Goal: Task Accomplishment & Management: Use online tool/utility

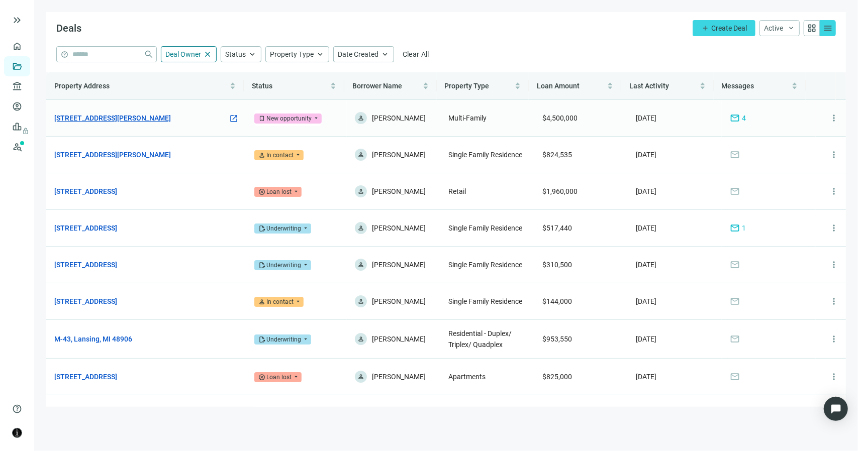
click at [130, 115] on link "1471 E Brooks Rd, Memphis, TN 38116" at bounding box center [112, 118] width 117 height 11
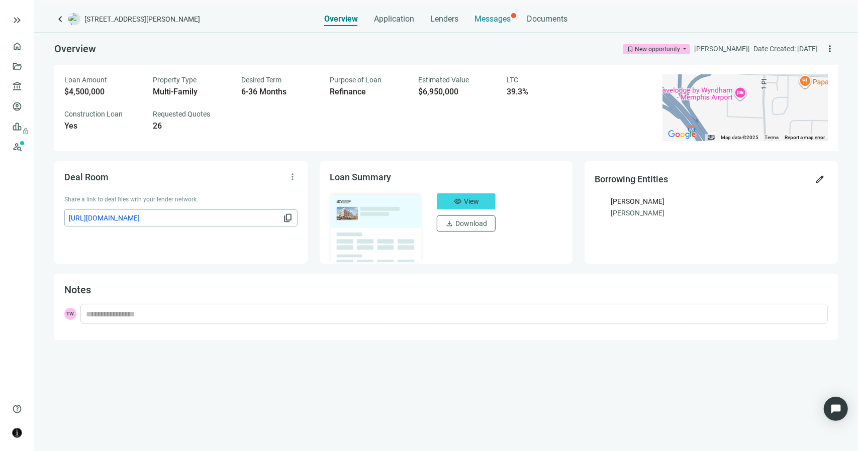
click at [489, 20] on span "Messages" at bounding box center [493, 19] width 36 height 10
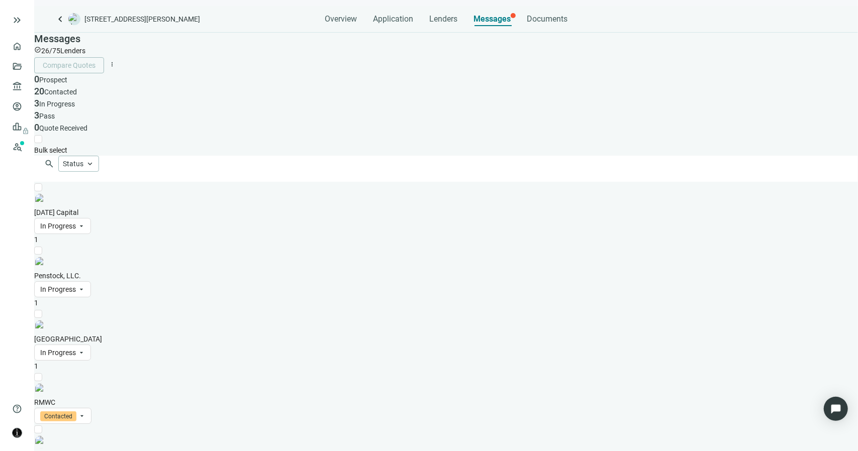
click at [178, 207] on div "Sunday Capital In Progress arrow_drop_down" at bounding box center [446, 220] width 824 height 27
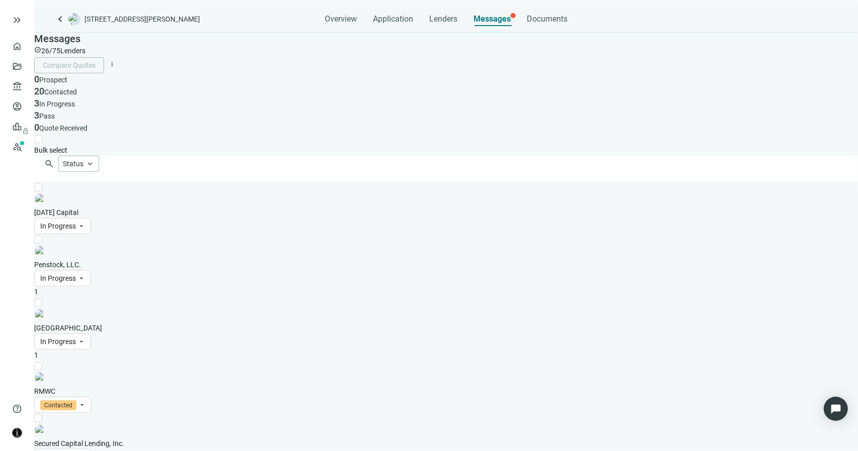
click at [200, 259] on div "Penstock, LLC. In Progress arrow_drop_down" at bounding box center [446, 272] width 824 height 27
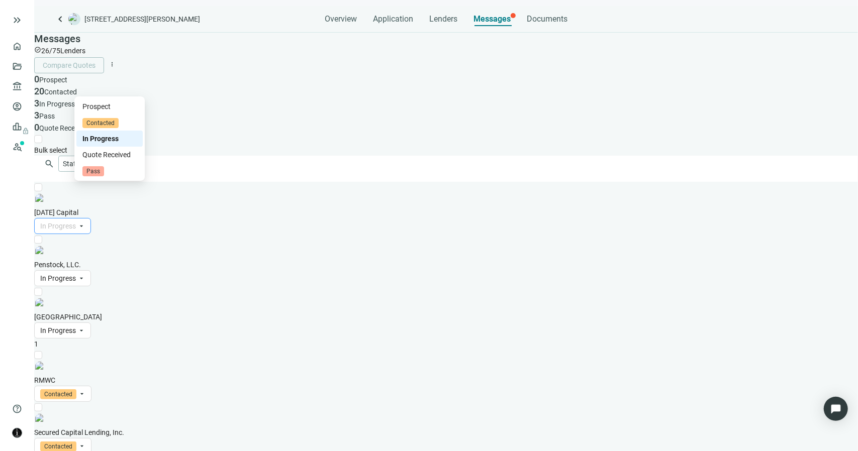
click at [76, 222] on span "In Progress" at bounding box center [58, 226] width 36 height 8
click at [104, 176] on span "Pass" at bounding box center [93, 171] width 22 height 10
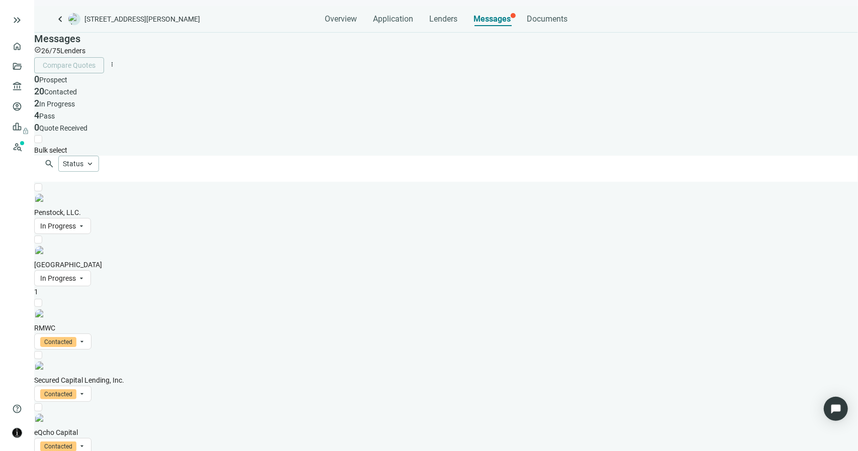
click at [175, 259] on div "West Bay Capital In Progress arrow_drop_down" at bounding box center [446, 272] width 824 height 27
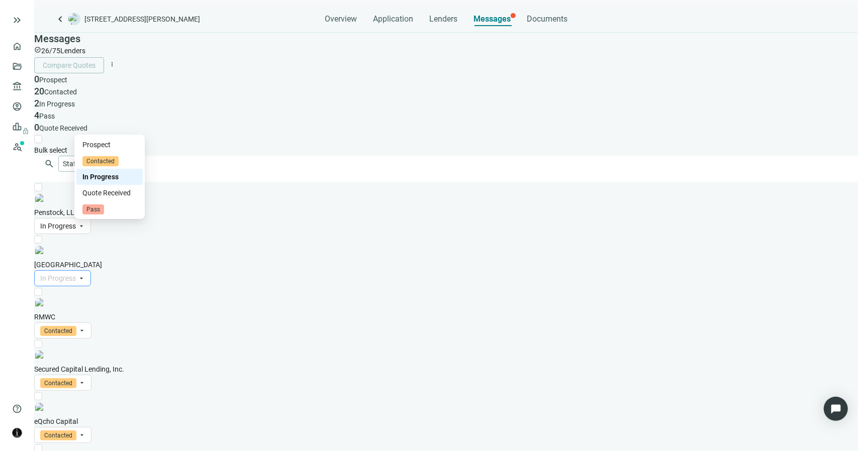
click at [76, 274] on span "In Progress" at bounding box center [58, 278] width 36 height 8
click at [104, 215] on span "Pass" at bounding box center [93, 210] width 22 height 10
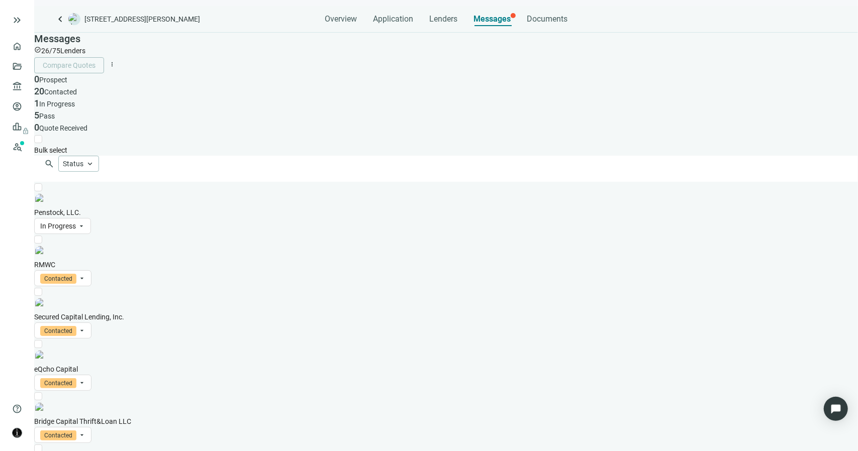
click at [160, 207] on div "Penstock, LLC. In Progress arrow_drop_down" at bounding box center [446, 220] width 824 height 27
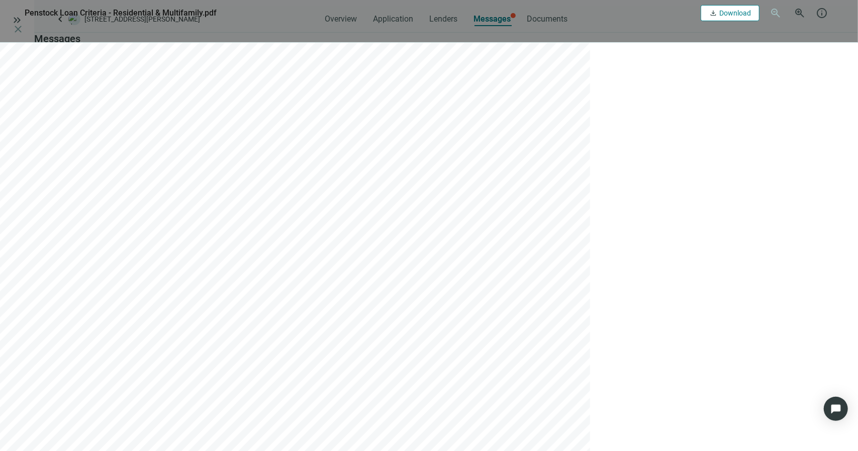
click at [720, 10] on span "Download" at bounding box center [735, 13] width 32 height 8
click at [24, 23] on span "close" at bounding box center [18, 29] width 12 height 12
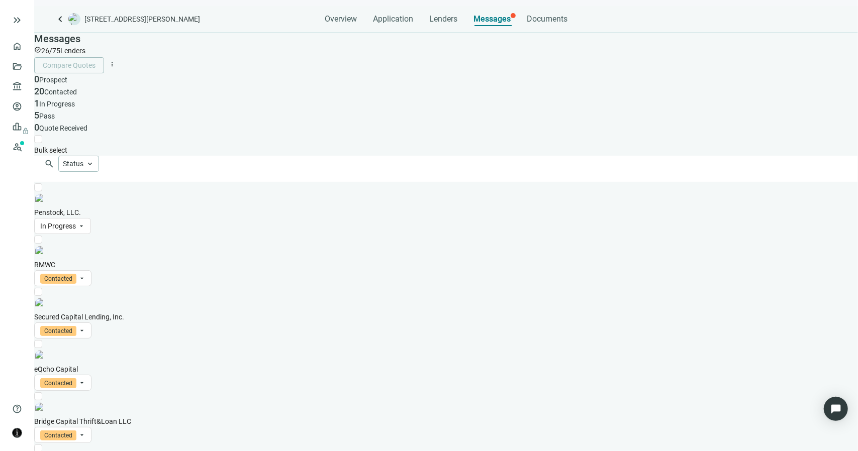
scroll to position [0, 0]
click at [164, 259] on div "RMWC Contacted arrow_drop_down" at bounding box center [446, 272] width 824 height 27
click at [139, 259] on div "RMWC Contacted arrow_drop_down" at bounding box center [446, 272] width 824 height 27
click at [76, 274] on span "Contacted" at bounding box center [58, 279] width 36 height 10
click at [104, 215] on span "Pass" at bounding box center [93, 210] width 22 height 10
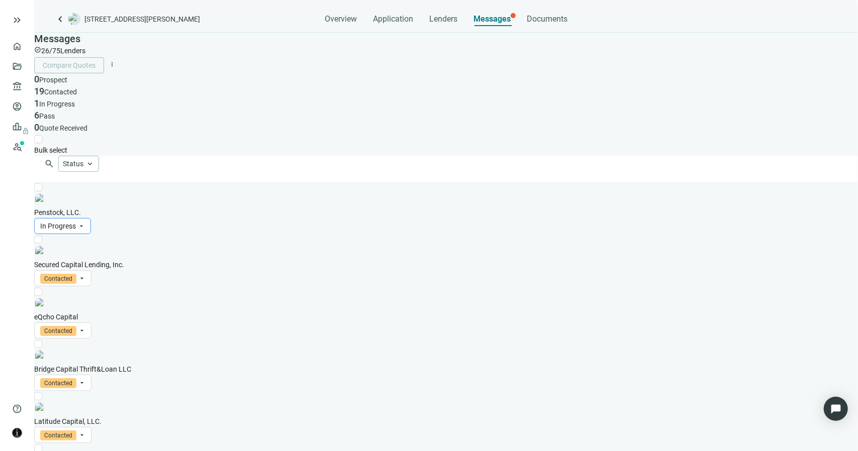
click at [76, 222] on span "In Progress" at bounding box center [58, 226] width 36 height 8
click at [104, 176] on span "Pass" at bounding box center [93, 171] width 22 height 10
click at [439, 18] on span "Lenders" at bounding box center [443, 19] width 28 height 10
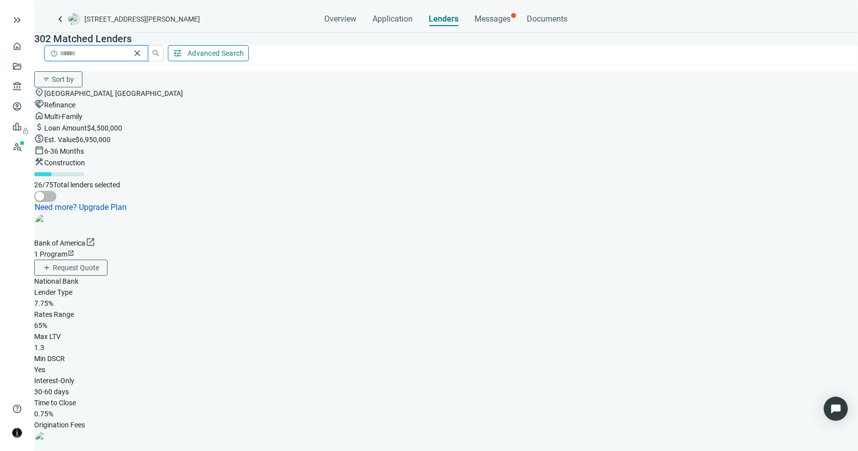
click at [130, 49] on input "search" at bounding box center [95, 53] width 70 height 11
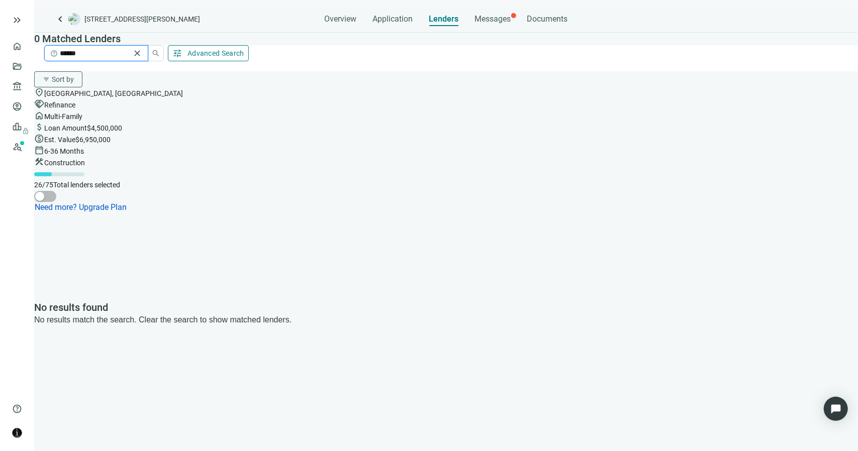
type input "******"
click at [497, 23] on span "Messages" at bounding box center [493, 19] width 36 height 10
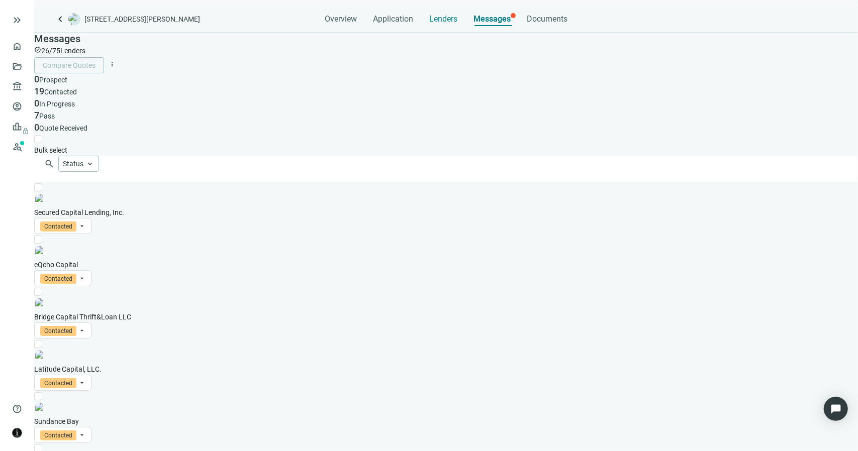
click at [443, 23] on span "Lenders" at bounding box center [443, 19] width 28 height 10
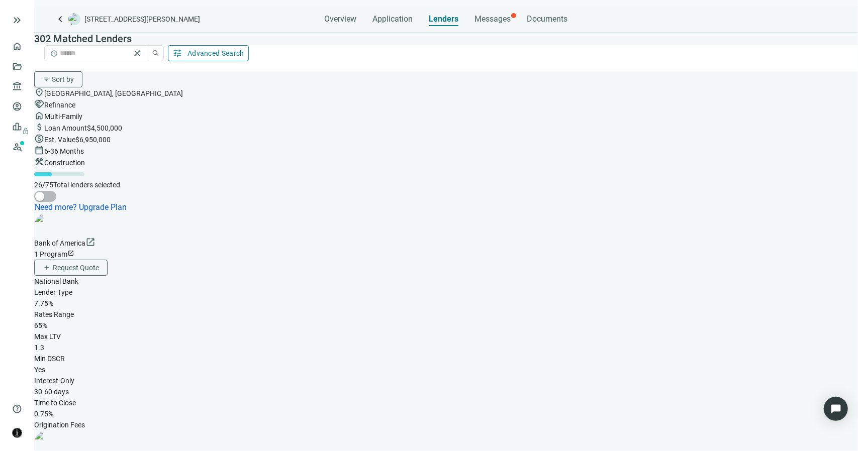
click at [182, 54] on span "tune" at bounding box center [177, 53] width 10 height 10
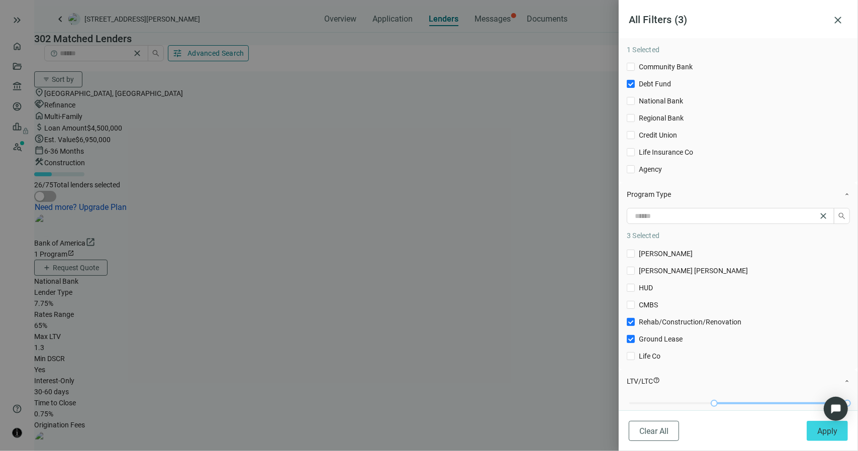
scroll to position [50, 0]
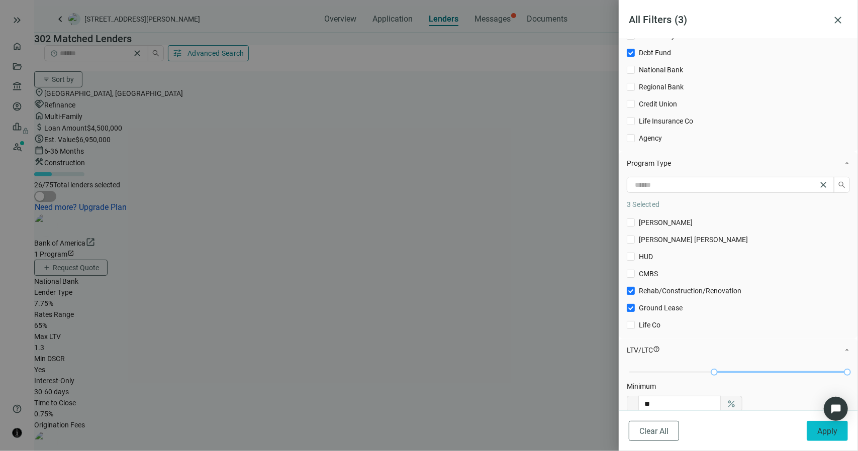
click at [815, 432] on button "Apply" at bounding box center [827, 431] width 41 height 20
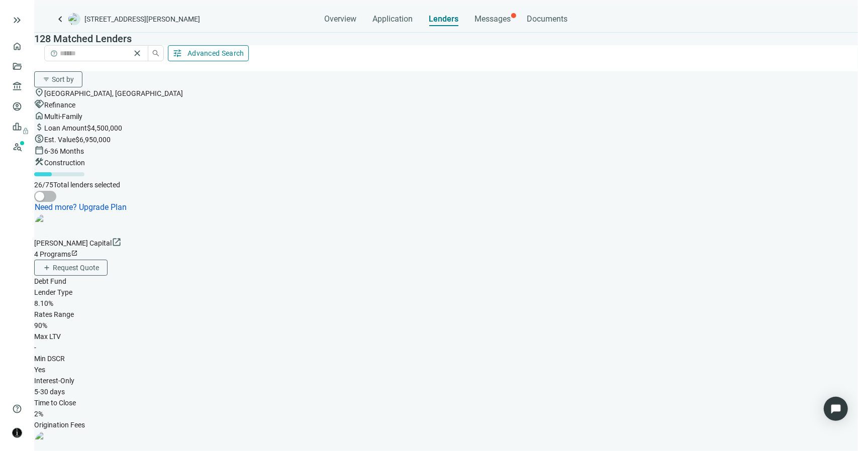
scroll to position [3434, 0]
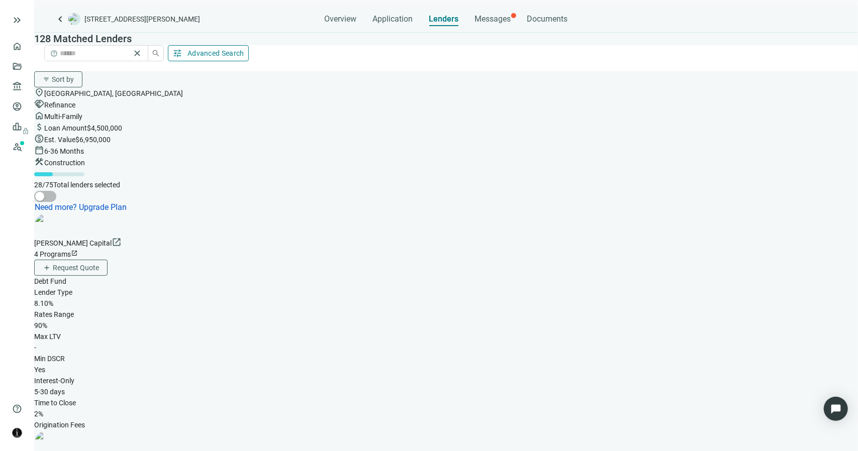
scroll to position [5690, 0]
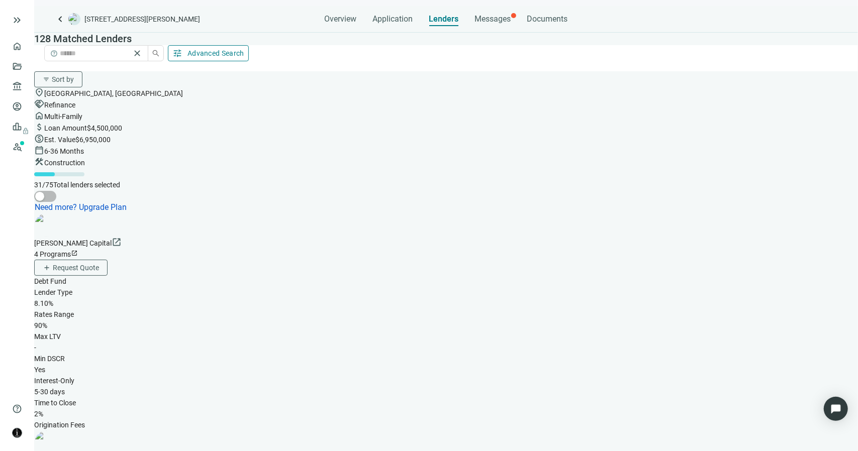
scroll to position [6069, 0]
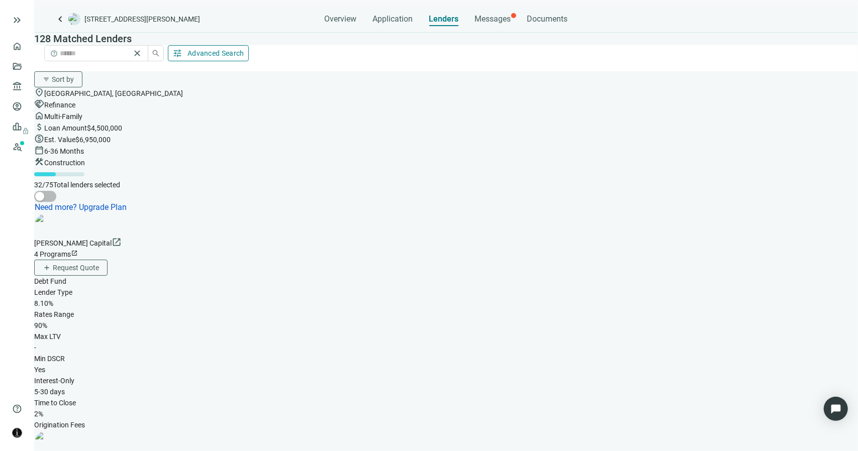
click at [492, 22] on span "Messages" at bounding box center [493, 19] width 36 height 10
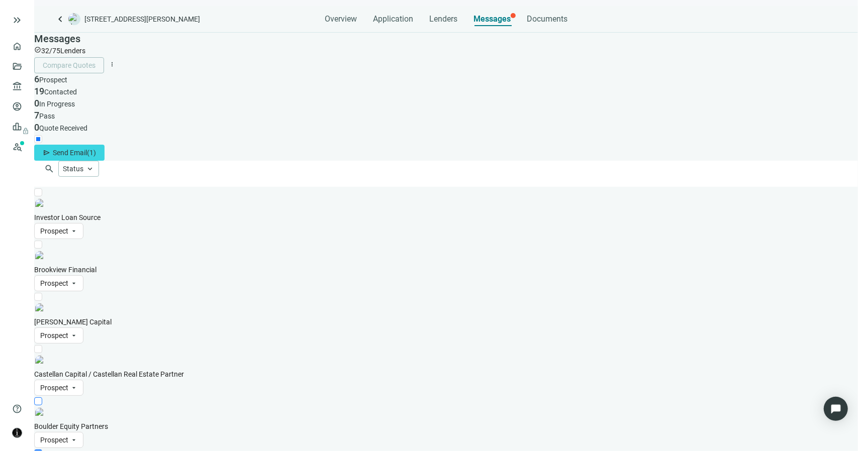
click at [42, 396] on label at bounding box center [38, 401] width 8 height 11
click at [96, 149] on span "( 6 )" at bounding box center [91, 153] width 9 height 8
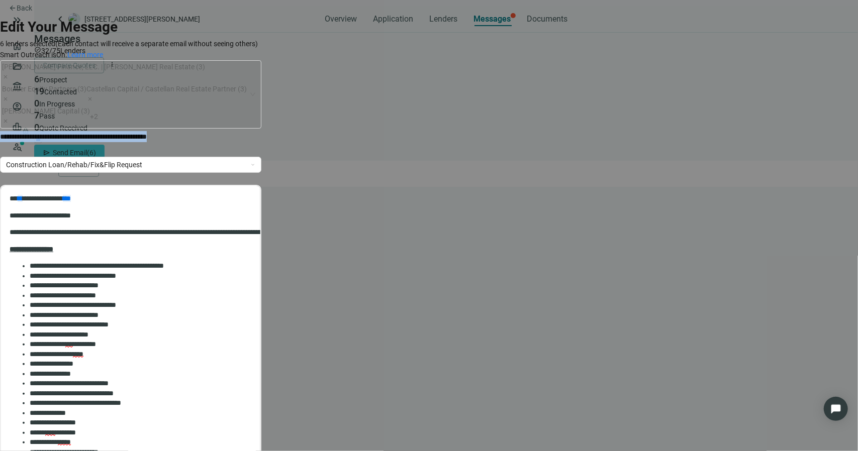
drag, startPoint x: 367, startPoint y: 88, endPoint x: 167, endPoint y: 95, distance: 200.1
click at [167, 95] on form "**********" at bounding box center [130, 352] width 261 height 673
paste div
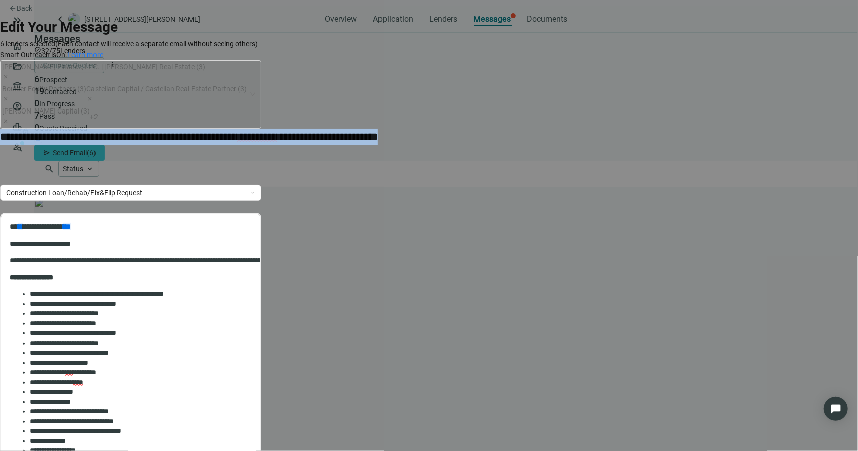
drag, startPoint x: 232, startPoint y: 105, endPoint x: 162, endPoint y: 91, distance: 71.6
click at [162, 91] on form "**********" at bounding box center [130, 366] width 261 height 701
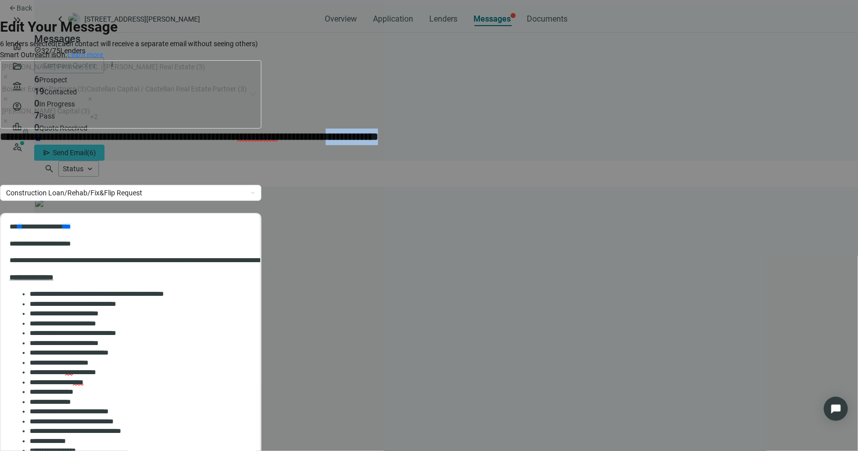
drag, startPoint x: 270, startPoint y: 105, endPoint x: 143, endPoint y: 102, distance: 127.2
click at [143, 102] on form "**********" at bounding box center [130, 366] width 261 height 701
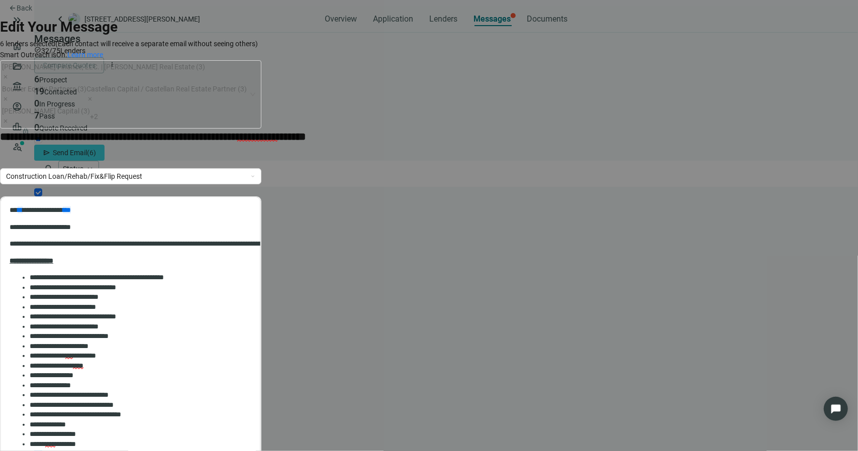
click at [239, 132] on strong "**********" at bounding box center [153, 137] width 306 height 10
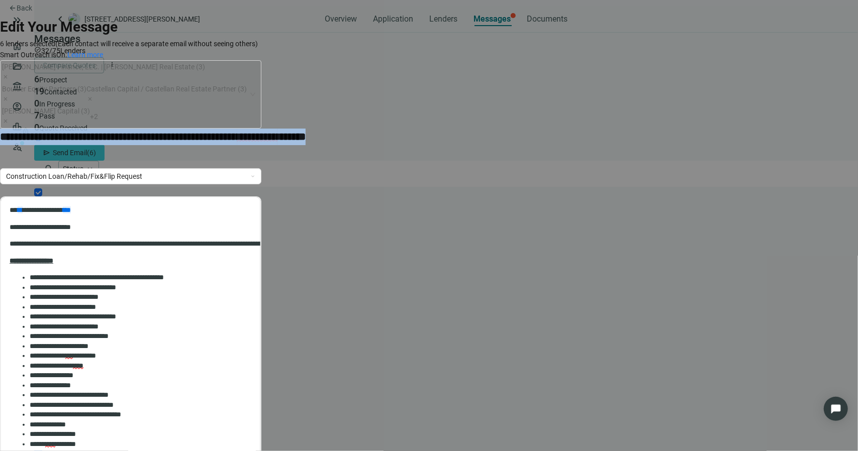
click at [239, 132] on strong "**********" at bounding box center [153, 137] width 306 height 10
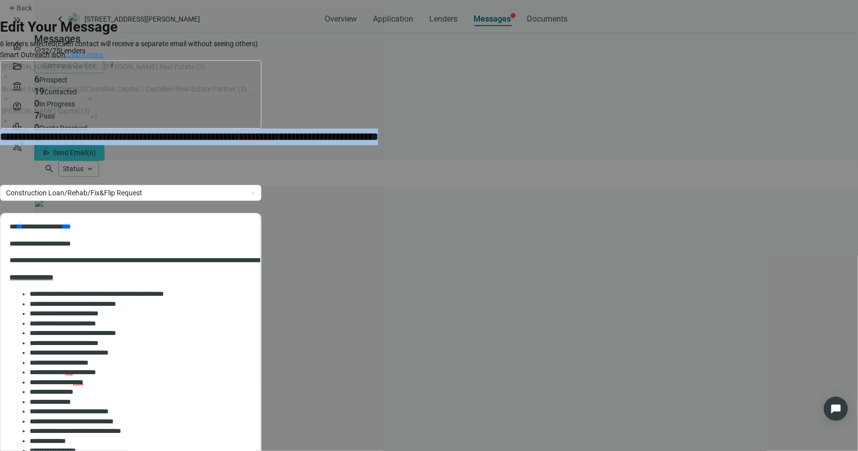
drag, startPoint x: 261, startPoint y: 105, endPoint x: 149, endPoint y: 83, distance: 114.1
click at [149, 83] on form "**********" at bounding box center [130, 366] width 261 height 701
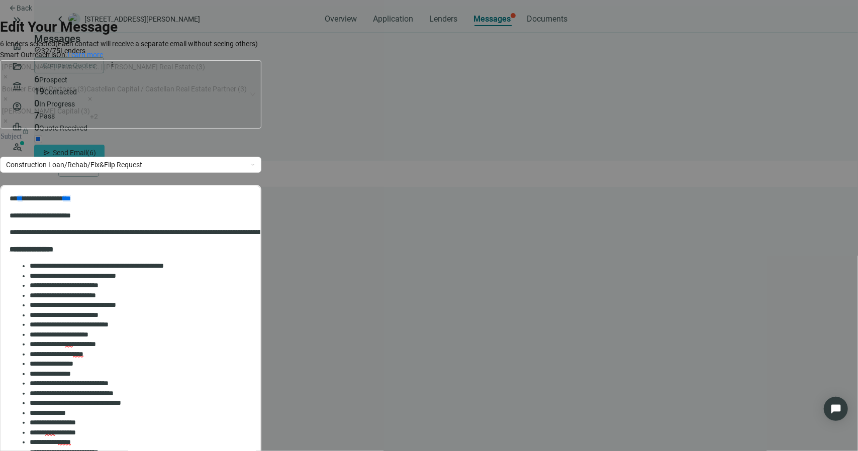
click at [261, 97] on form "Edit Your Message 6 lenders selected (Each contact will receive a separate emai…" at bounding box center [130, 352] width 261 height 673
click at [261, 131] on div at bounding box center [130, 136] width 261 height 11
click at [373, 268] on li "**********" at bounding box center [264, 266] width 469 height 10
drag, startPoint x: 9, startPoint y: 215, endPoint x: 15, endPoint y: 206, distance: 10.6
click at [18, 220] on body "**********" at bounding box center [130, 381] width 243 height 377
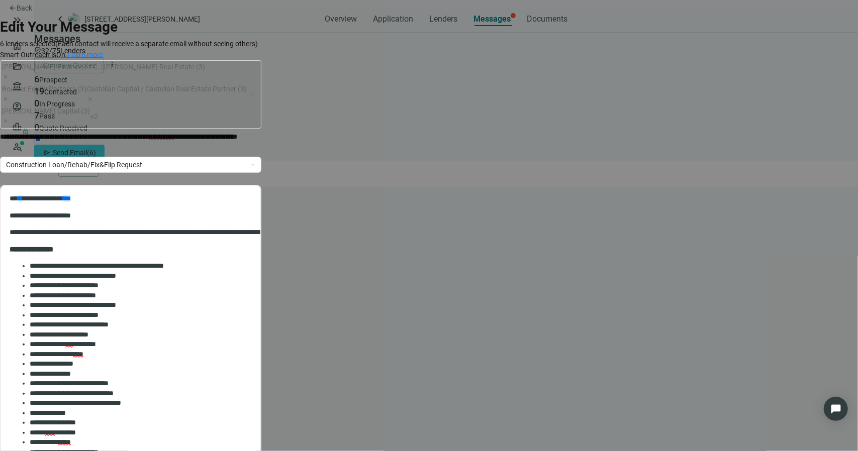
click at [17, 199] on p "**********" at bounding box center [254, 198] width 489 height 10
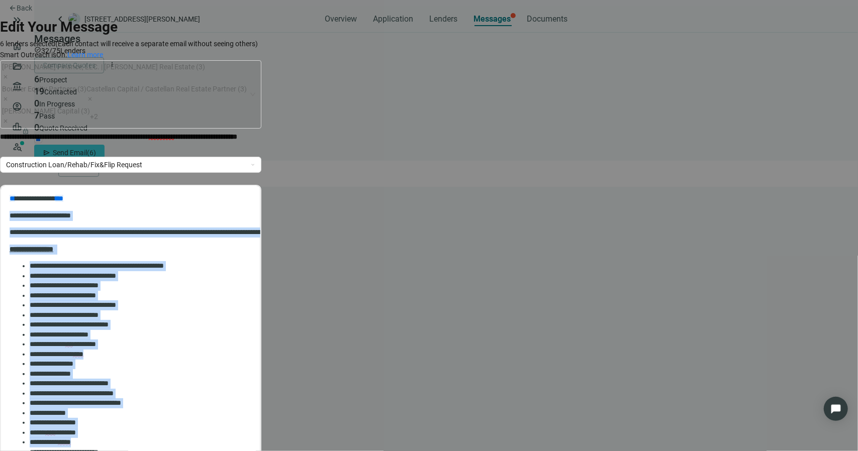
scroll to position [217, 0]
drag, startPoint x: 11, startPoint y: 215, endPoint x: 139, endPoint y: 262, distance: 137.0
click at [139, 262] on body "**********" at bounding box center [130, 381] width 243 height 377
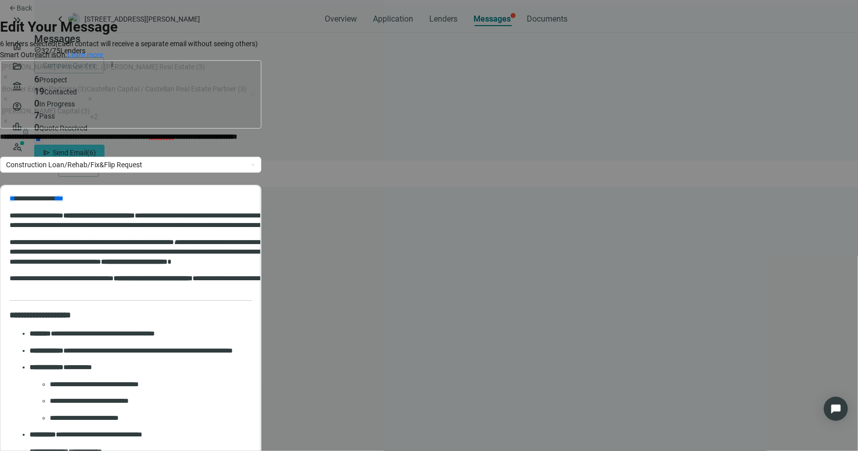
scroll to position [738, 0]
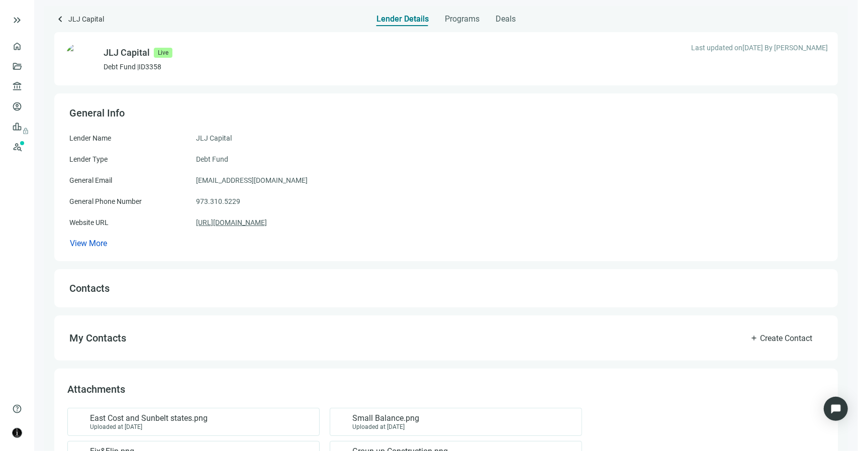
click at [238, 223] on link "https://jljcapital.com" at bounding box center [231, 222] width 71 height 11
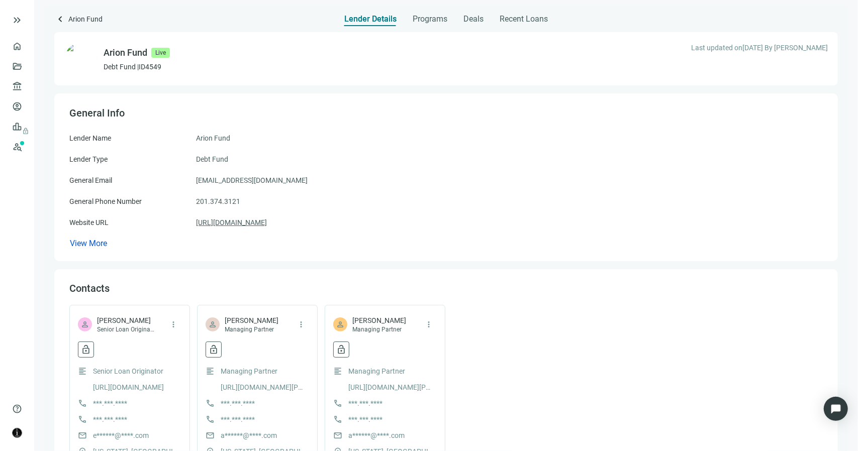
click at [241, 222] on link "https://arionfund.com" at bounding box center [231, 222] width 71 height 11
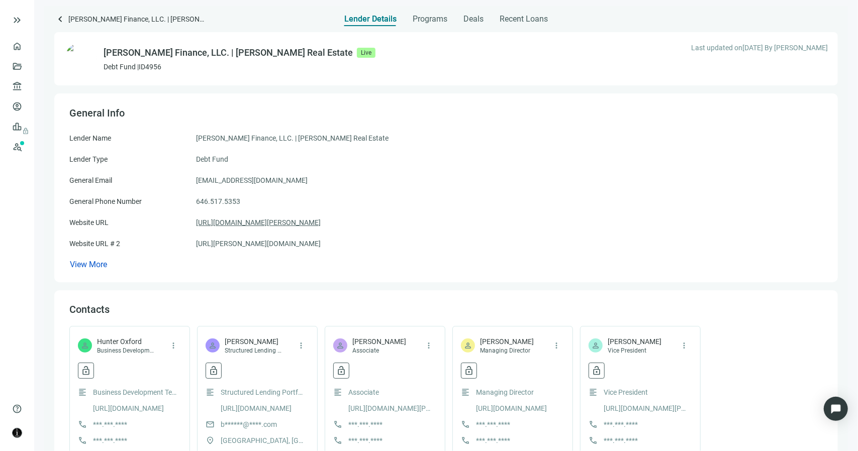
click at [299, 221] on link "https://www.churchill-realestate.com/" at bounding box center [258, 222] width 125 height 11
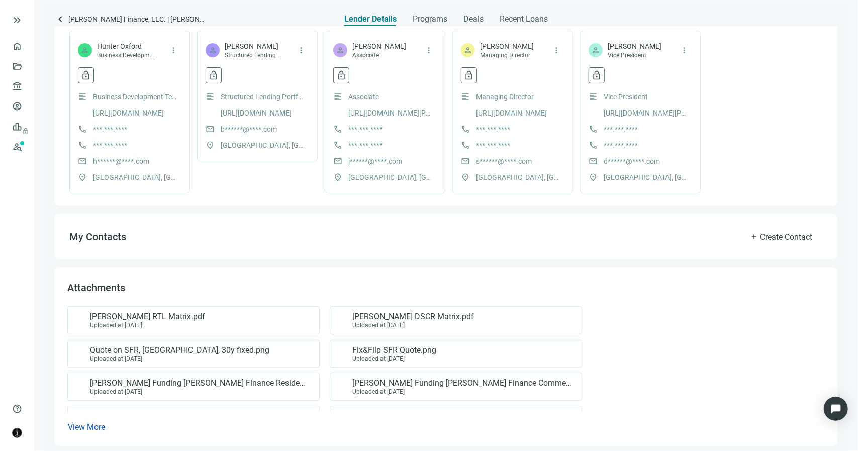
scroll to position [304, 0]
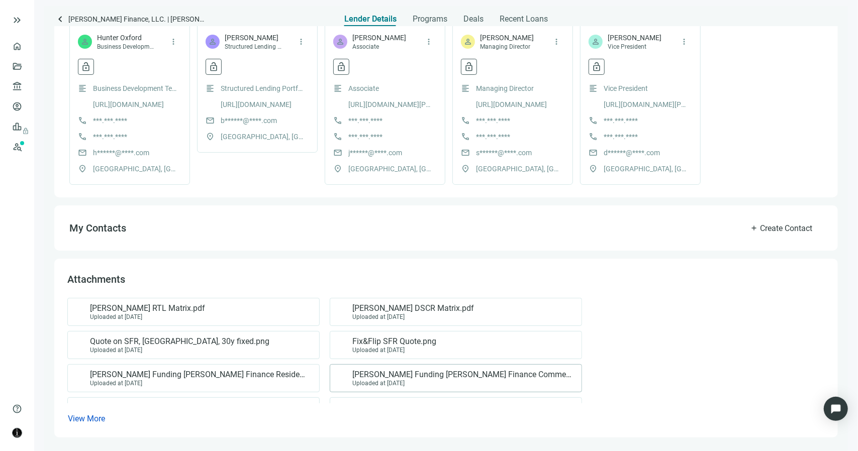
click at [418, 373] on span "Churchill Funding Churchill Finance Commercial.png" at bounding box center [461, 375] width 219 height 10
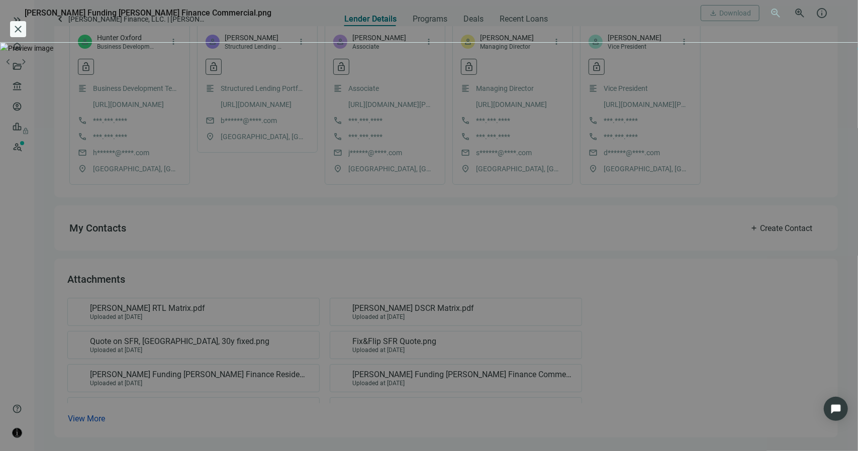
click at [24, 23] on span "close" at bounding box center [18, 29] width 12 height 12
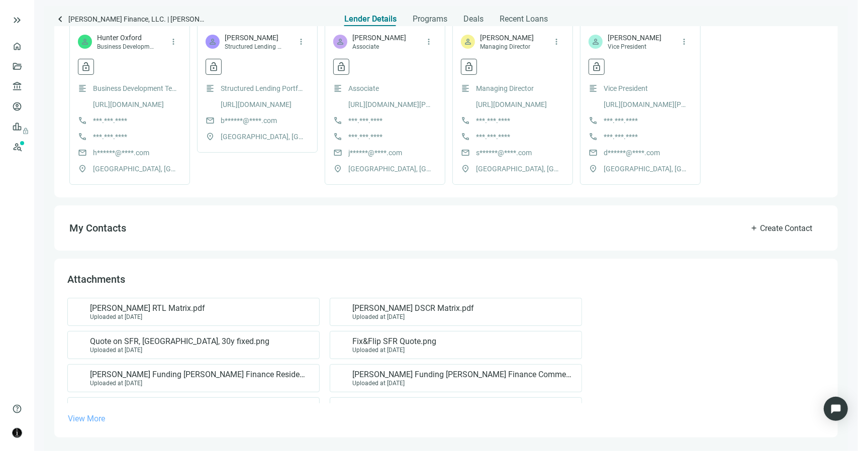
click at [103, 416] on span "View More" at bounding box center [86, 419] width 37 height 10
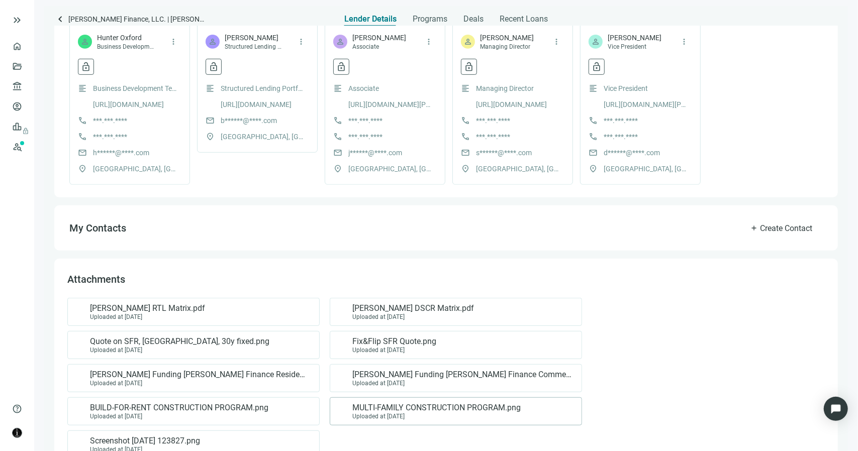
click at [384, 403] on span "MULTI-FAMILY CONSTRUCTION PROGRAM.png" at bounding box center [436, 408] width 168 height 10
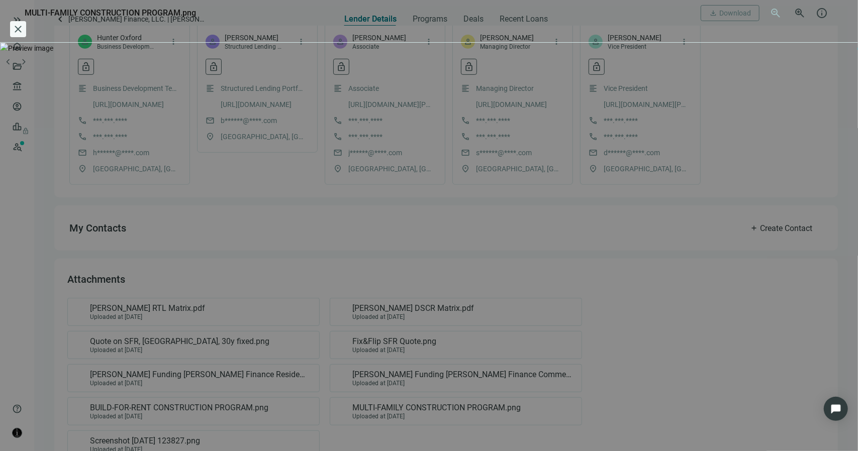
click at [24, 23] on span "close" at bounding box center [18, 29] width 12 height 12
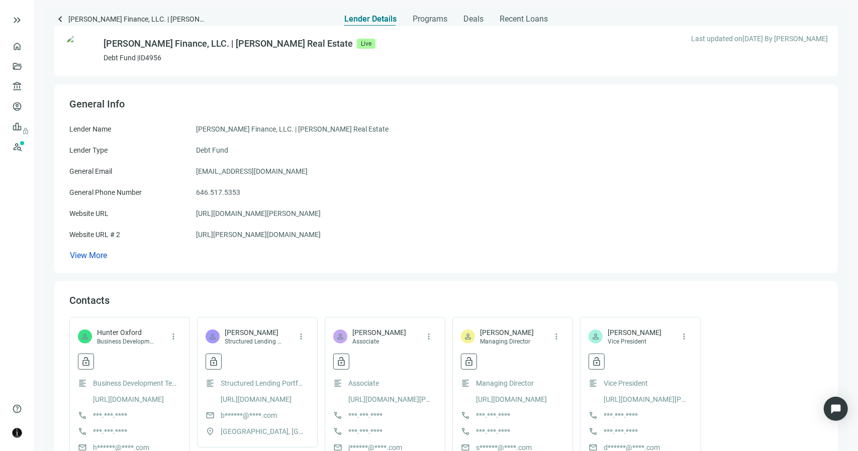
scroll to position [0, 0]
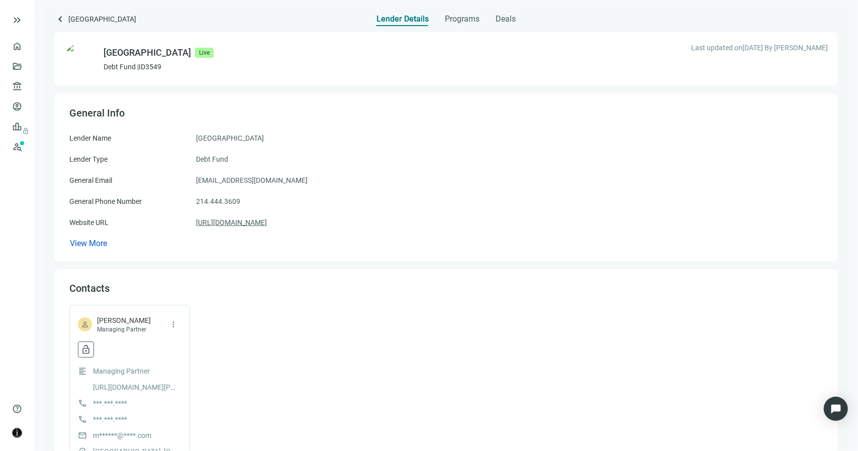
click at [254, 222] on link "[URL][DOMAIN_NAME]" at bounding box center [231, 222] width 71 height 11
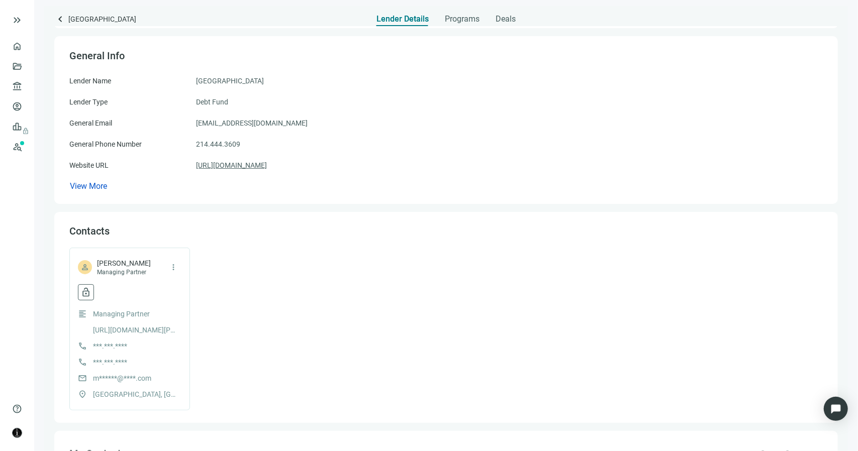
scroll to position [184, 0]
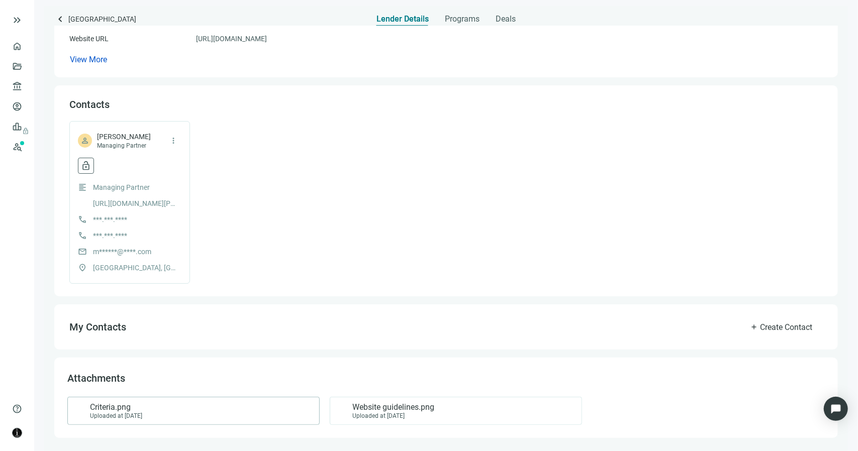
click at [222, 408] on div "Criteria.png Uploaded at 05.14.2024" at bounding box center [191, 410] width 235 height 17
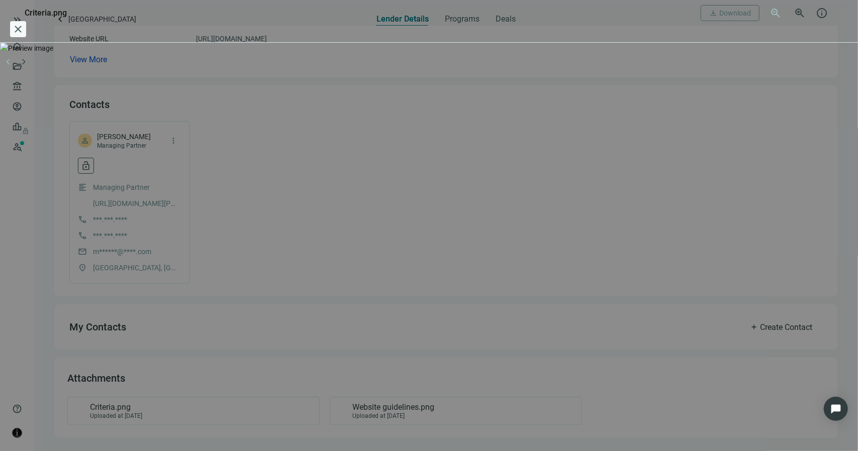
click at [24, 23] on span "close" at bounding box center [18, 29] width 12 height 12
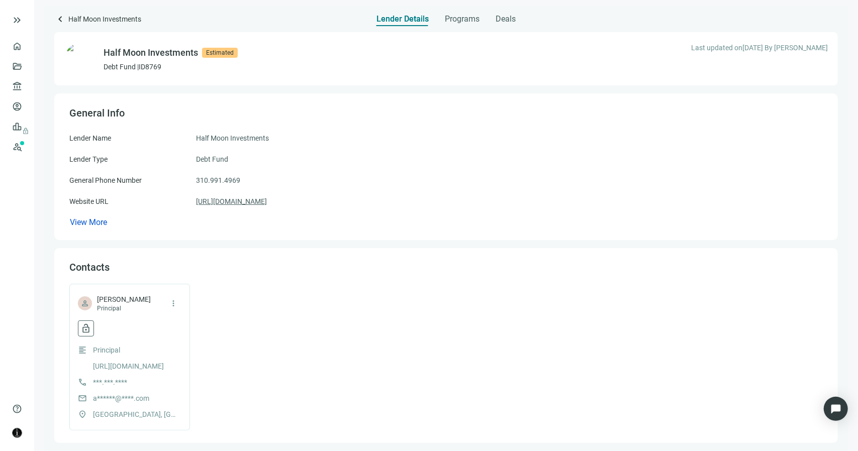
click at [265, 203] on link "https://halfmooninvest.com/" at bounding box center [231, 201] width 71 height 11
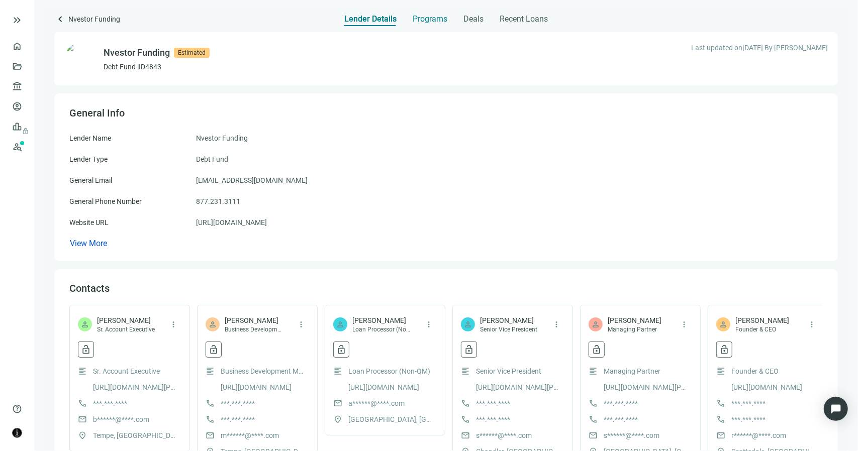
click at [425, 19] on span "Programs" at bounding box center [430, 19] width 35 height 10
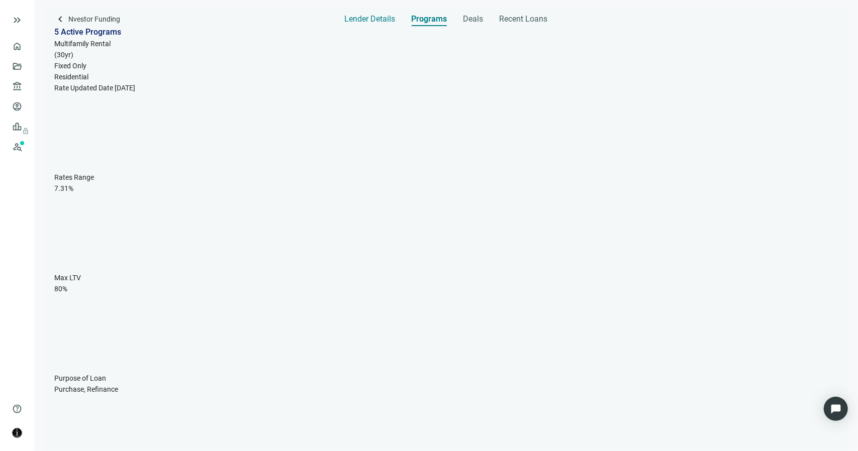
click at [390, 21] on span "Lender Details" at bounding box center [370, 19] width 51 height 10
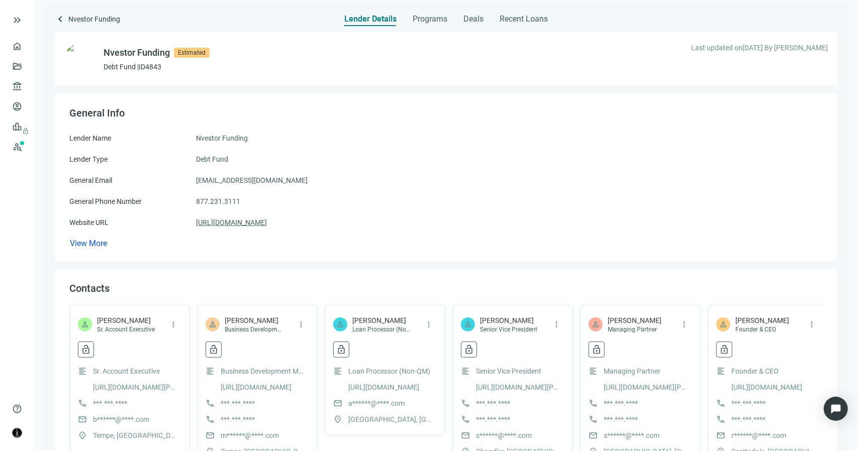
click at [261, 223] on link "https://nvestorfunding.com" at bounding box center [231, 222] width 71 height 11
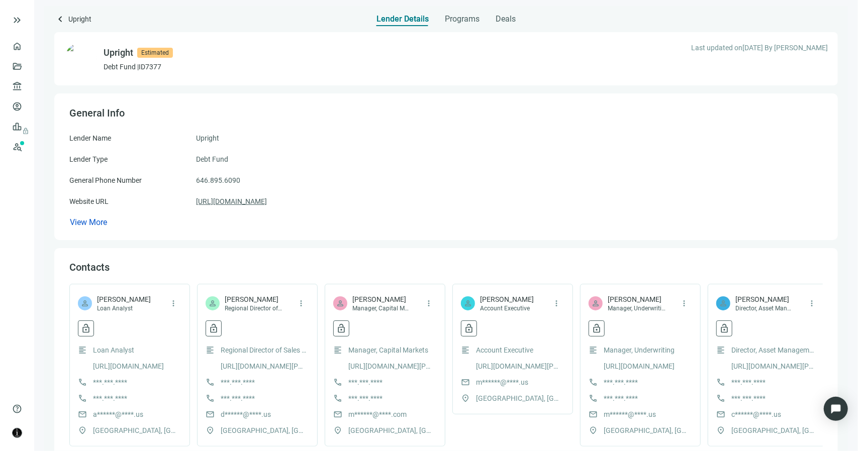
click at [237, 200] on link "[URL][DOMAIN_NAME]" at bounding box center [231, 201] width 71 height 11
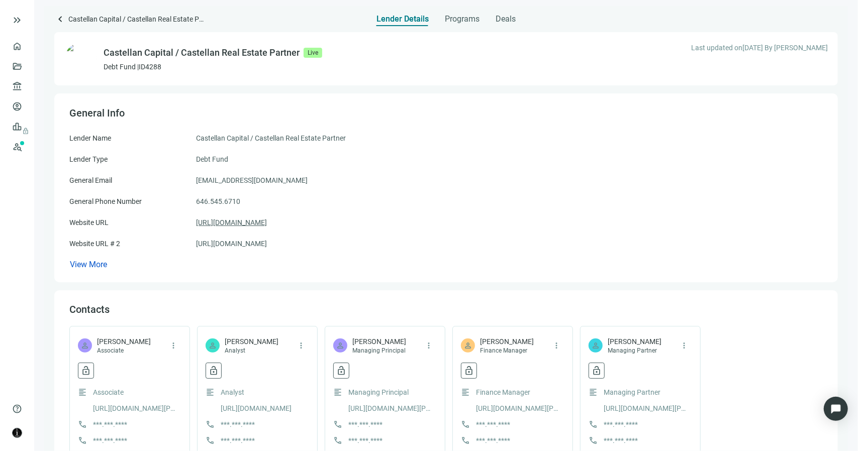
click at [233, 221] on link "https://castellancapital.com" at bounding box center [231, 222] width 71 height 11
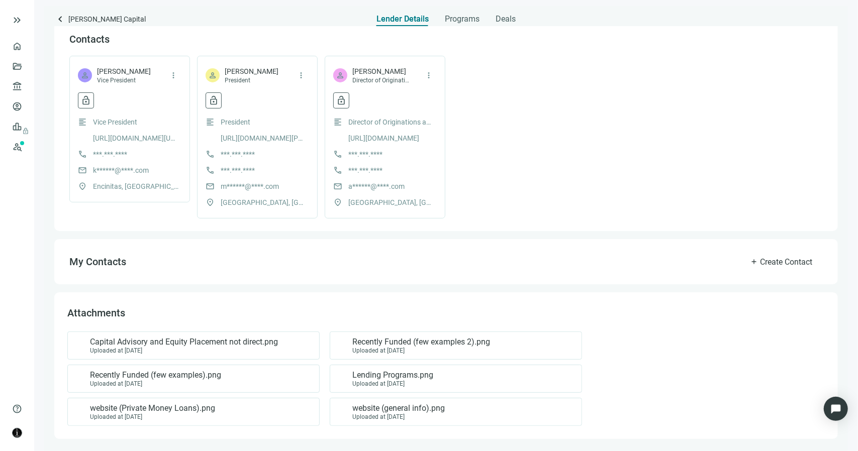
scroll to position [229, 0]
click at [164, 347] on div "Uploaded at [DATE]" at bounding box center [184, 350] width 188 height 7
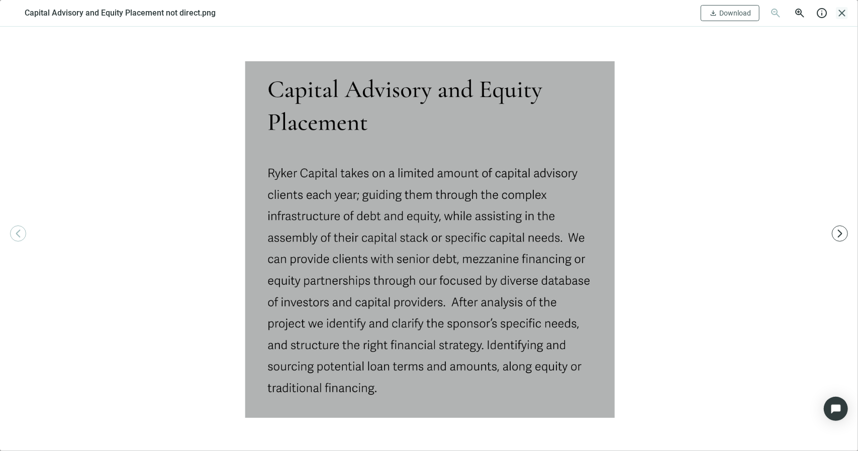
click at [842, 10] on span "close" at bounding box center [842, 13] width 12 height 12
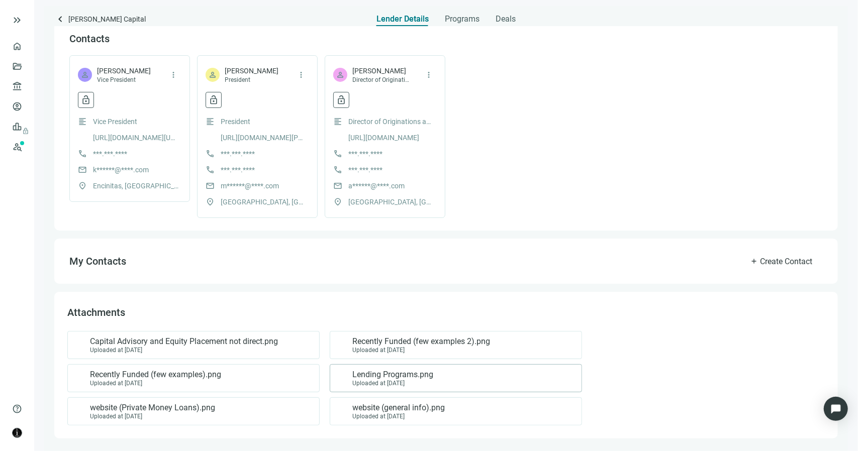
click at [416, 380] on div "Uploaded at [DATE]" at bounding box center [392, 383] width 81 height 7
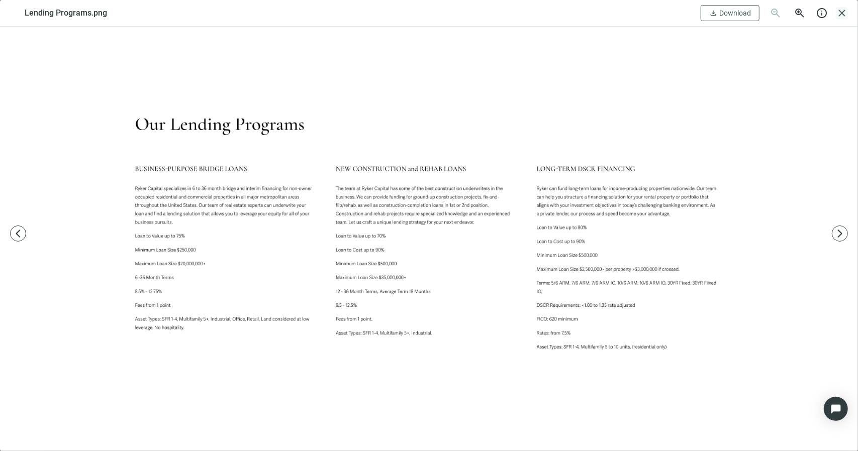
click at [841, 9] on span "close" at bounding box center [842, 13] width 12 height 12
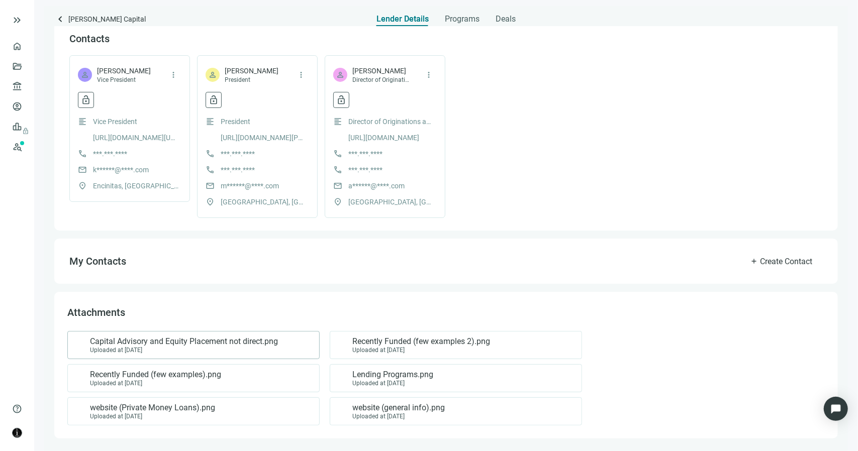
click at [276, 343] on span "Capital Advisory and Equity Placement not direct.png" at bounding box center [184, 342] width 188 height 10
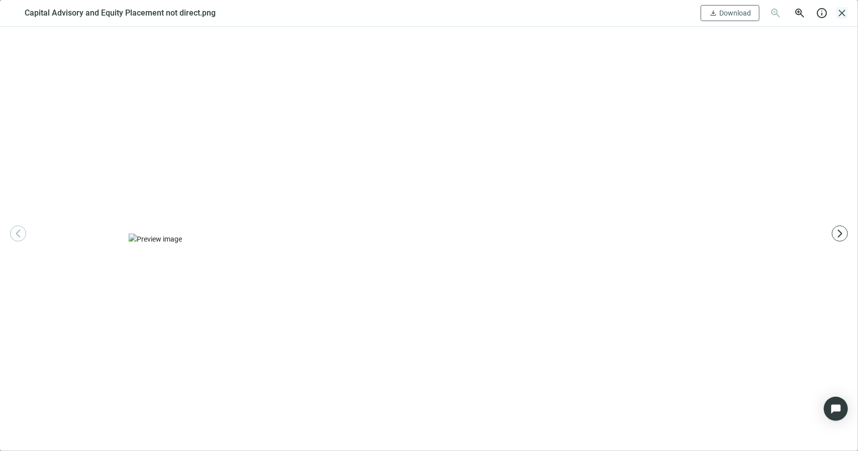
click at [844, 14] on span "close" at bounding box center [842, 13] width 12 height 12
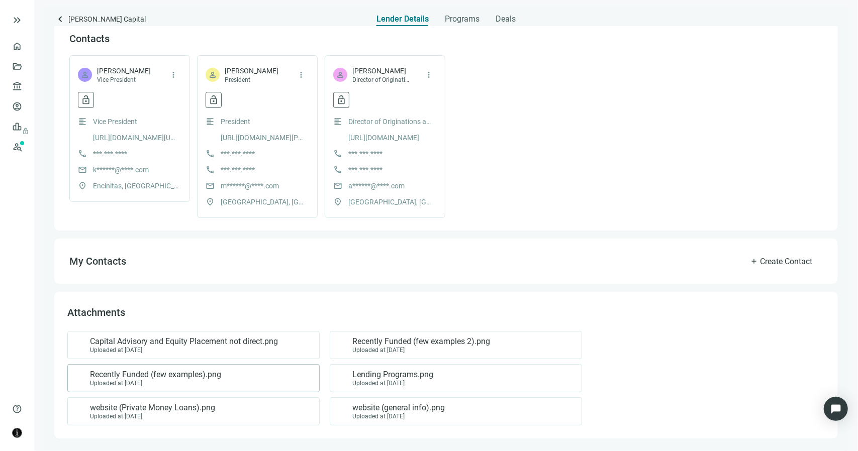
click at [191, 380] on div "Uploaded at [DATE]" at bounding box center [155, 383] width 131 height 7
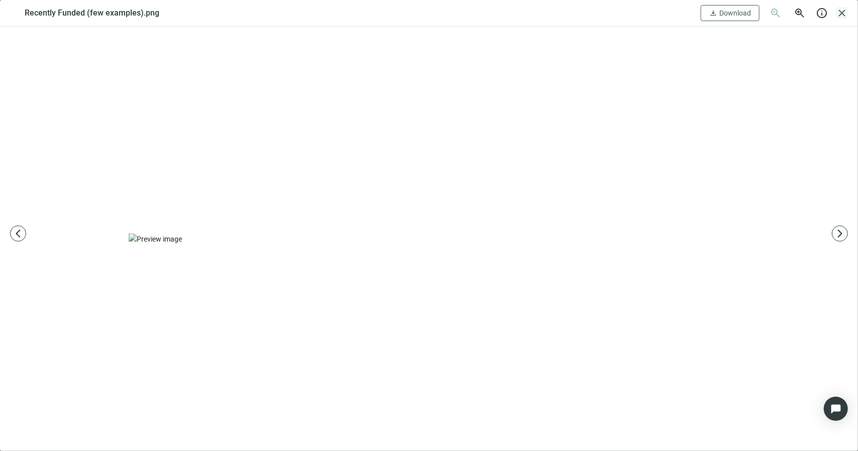
click at [844, 11] on span "close" at bounding box center [842, 13] width 12 height 12
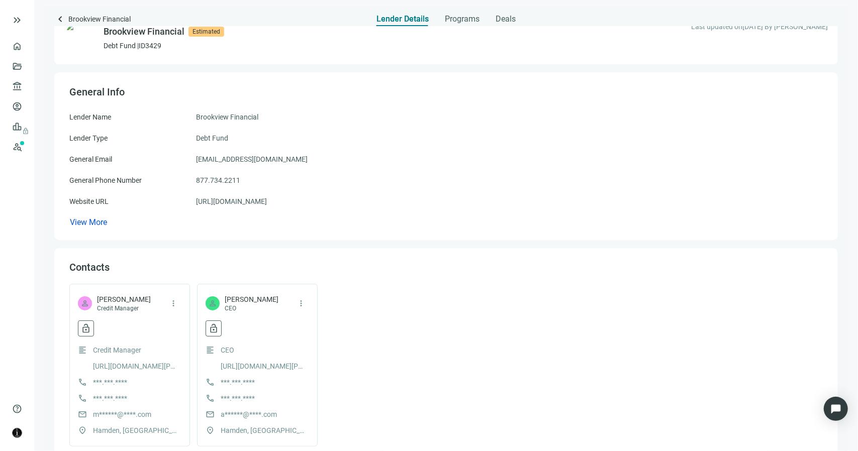
scroll to position [100, 0]
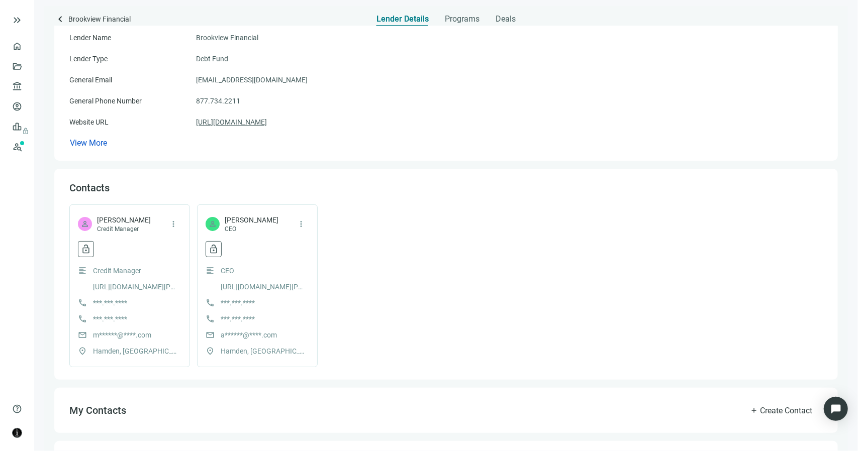
click at [256, 125] on link "[URL][DOMAIN_NAME]" at bounding box center [231, 122] width 71 height 11
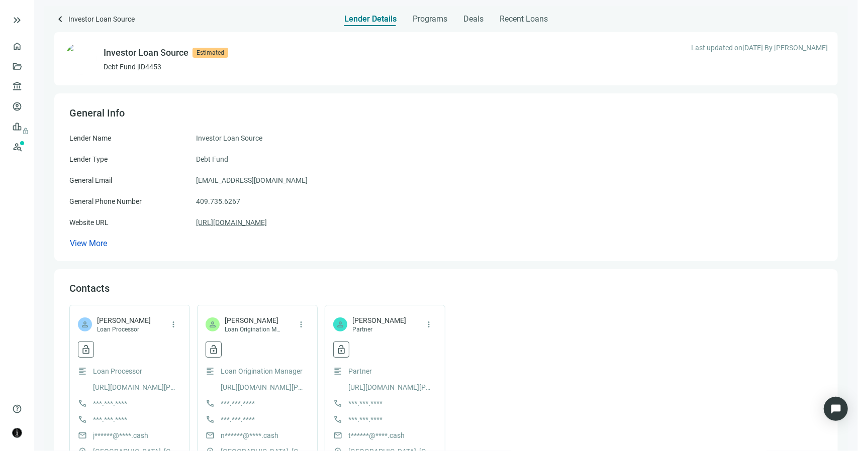
click at [229, 226] on link "https://ils.cash" at bounding box center [231, 222] width 71 height 11
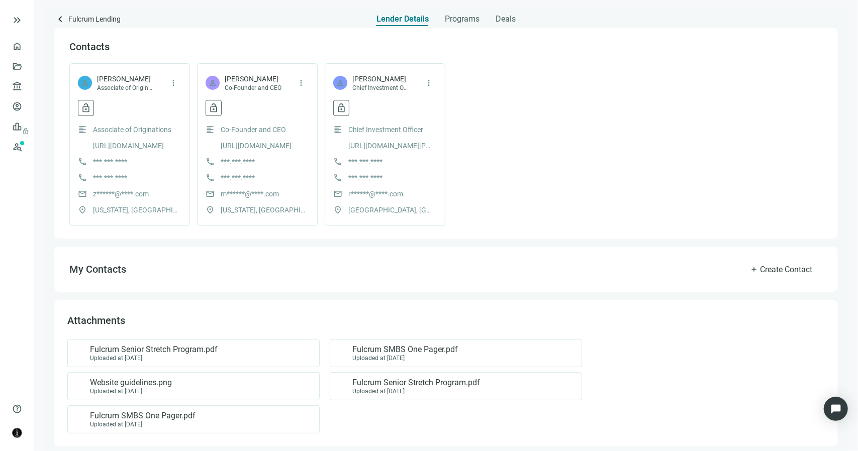
scroll to position [229, 0]
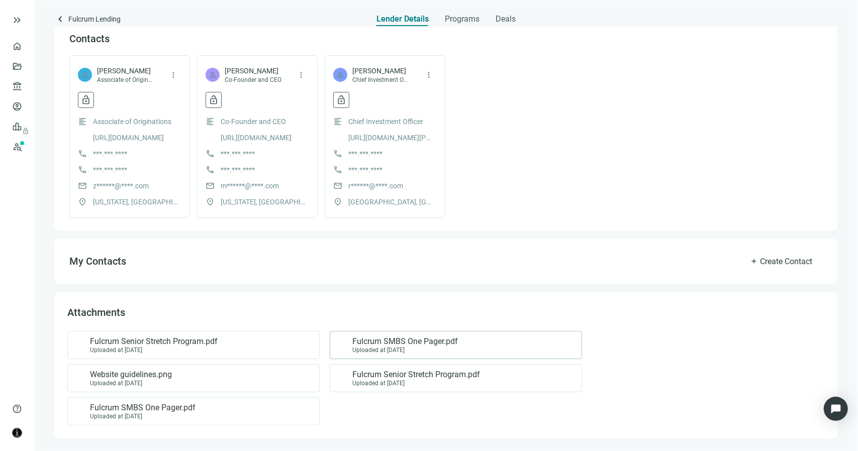
click at [424, 340] on span "Fulcrum SMBS One Pager.pdf" at bounding box center [405, 342] width 106 height 10
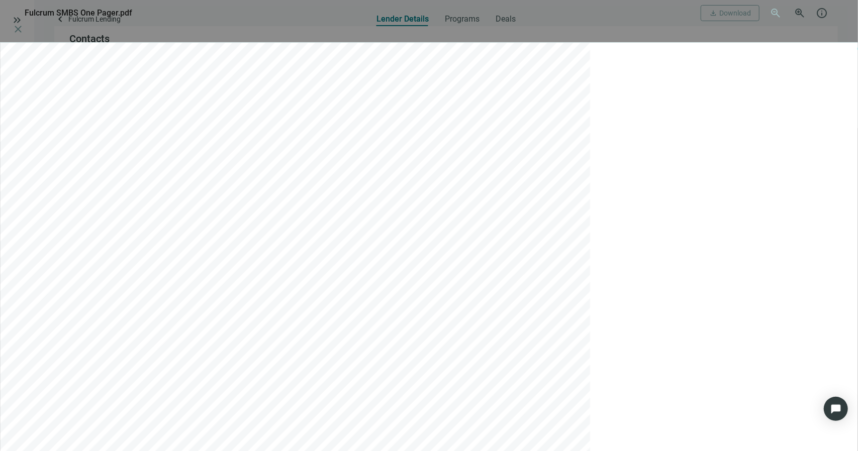
scroll to position [301, 0]
click at [24, 23] on span "close" at bounding box center [18, 29] width 12 height 12
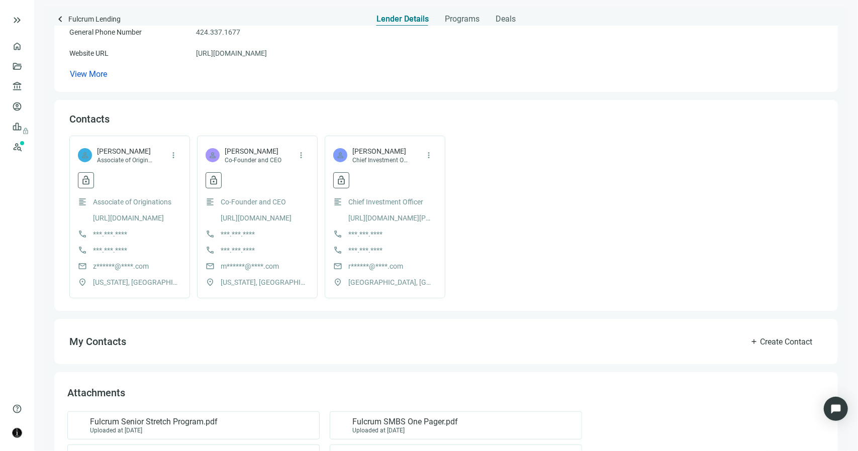
scroll to position [0, 0]
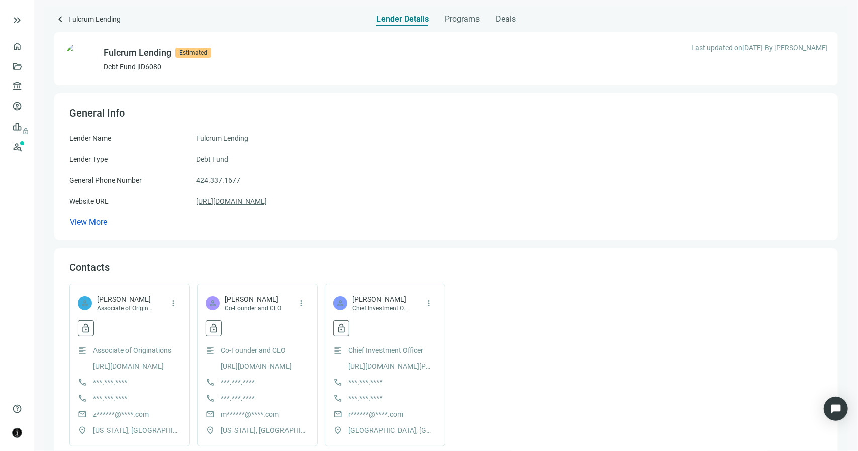
click at [229, 203] on link "https://www.fulcrumlendingcorp.com/" at bounding box center [231, 201] width 71 height 11
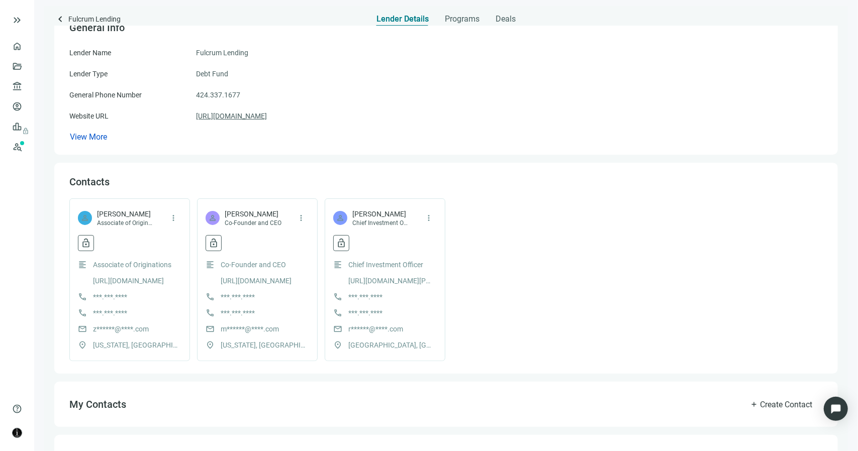
scroll to position [229, 0]
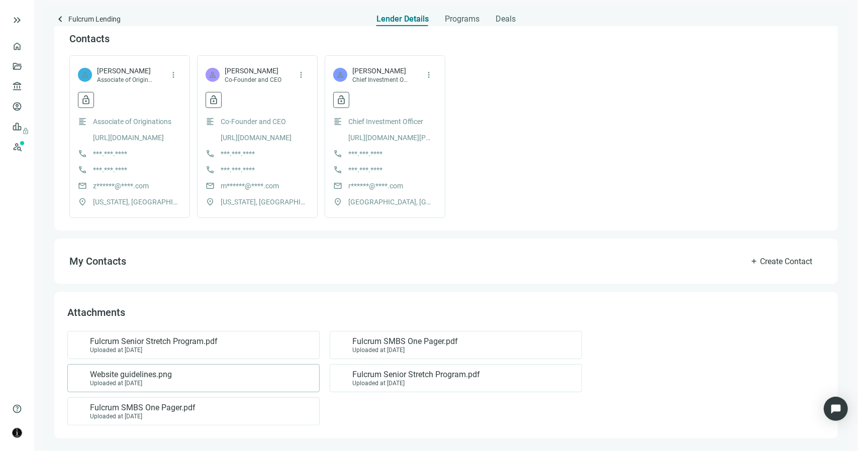
click at [227, 382] on div "Website guidelines.png Uploaded at 04.23.2023" at bounding box center [191, 378] width 235 height 17
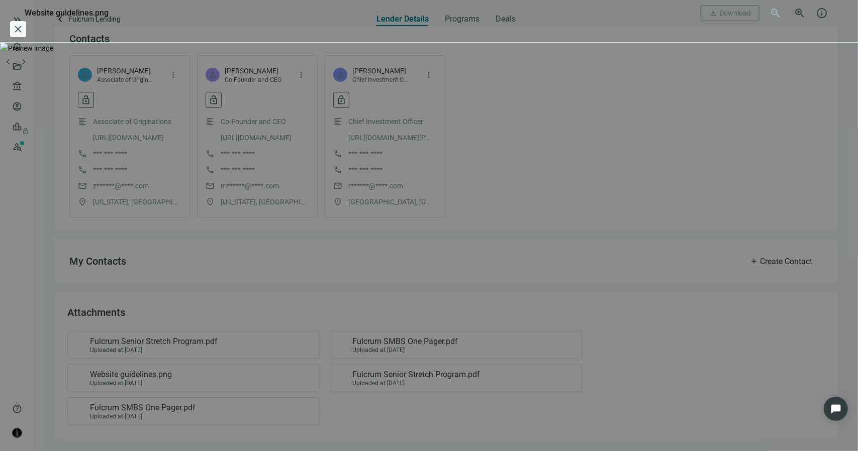
click at [24, 23] on span "close" at bounding box center [18, 29] width 12 height 12
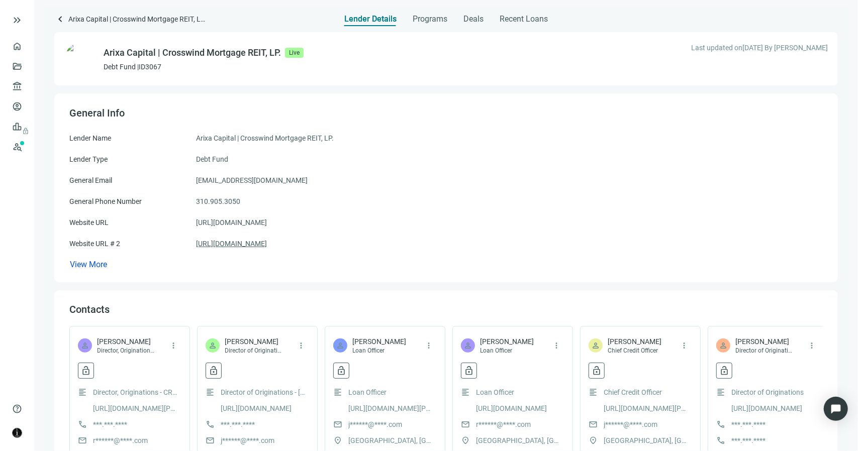
click at [267, 242] on link "[URL][DOMAIN_NAME]" at bounding box center [231, 243] width 71 height 11
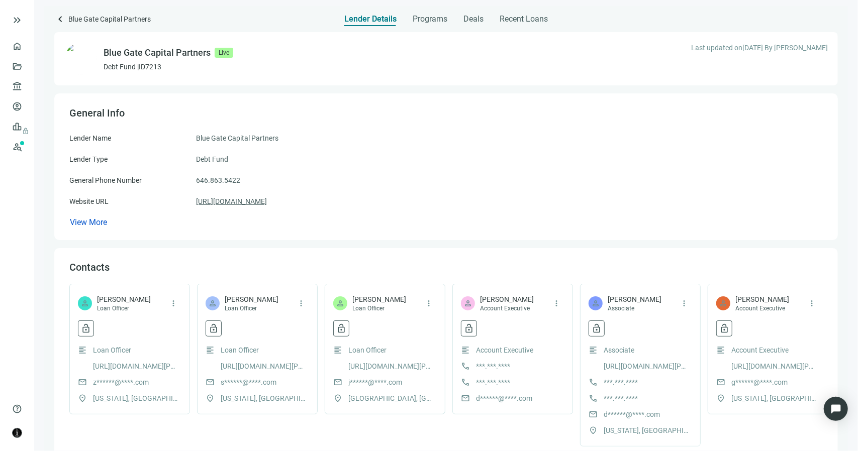
click at [267, 202] on link "[URL][DOMAIN_NAME]" at bounding box center [231, 201] width 71 height 11
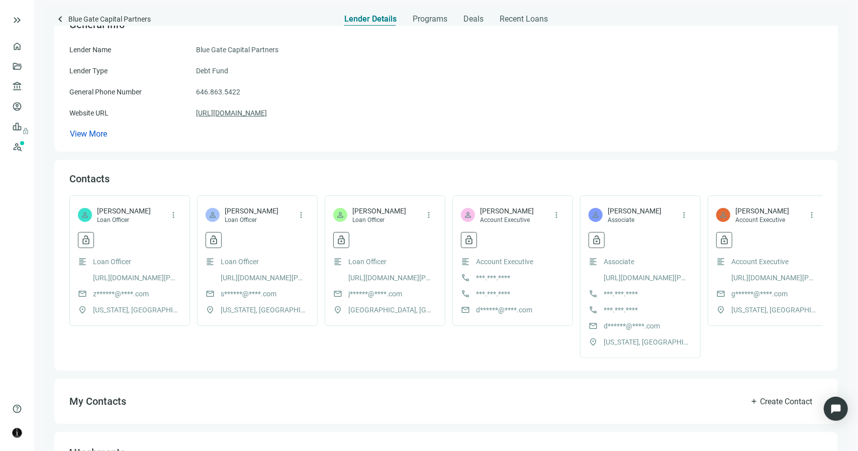
scroll to position [272, 0]
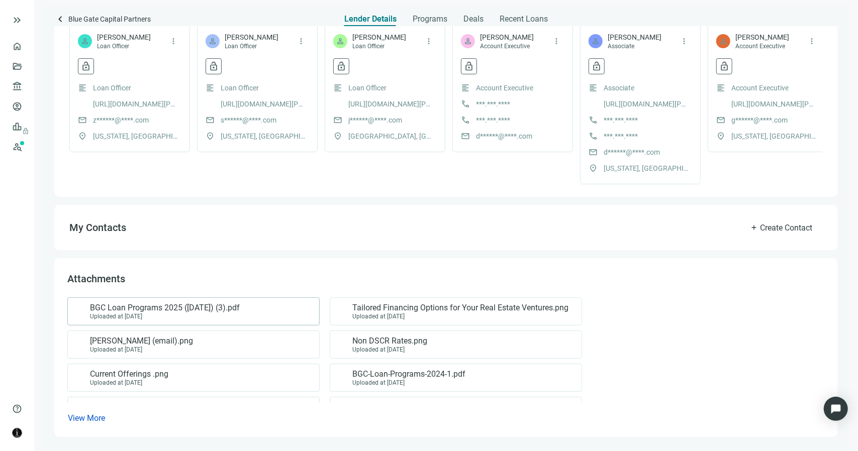
click at [249, 313] on div "BGC Loan Programs 2025 ([DATE]) (3).pdf Uploaded at [DATE]" at bounding box center [191, 311] width 235 height 17
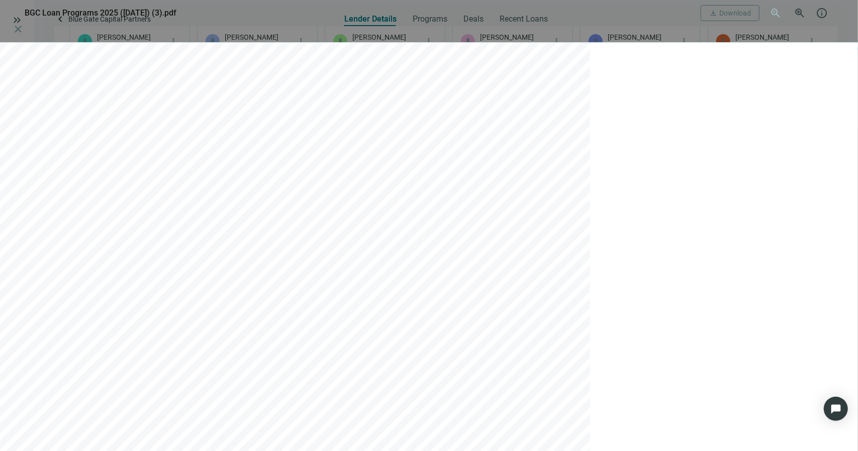
scroll to position [1658, 0]
